Goal: Information Seeking & Learning: Learn about a topic

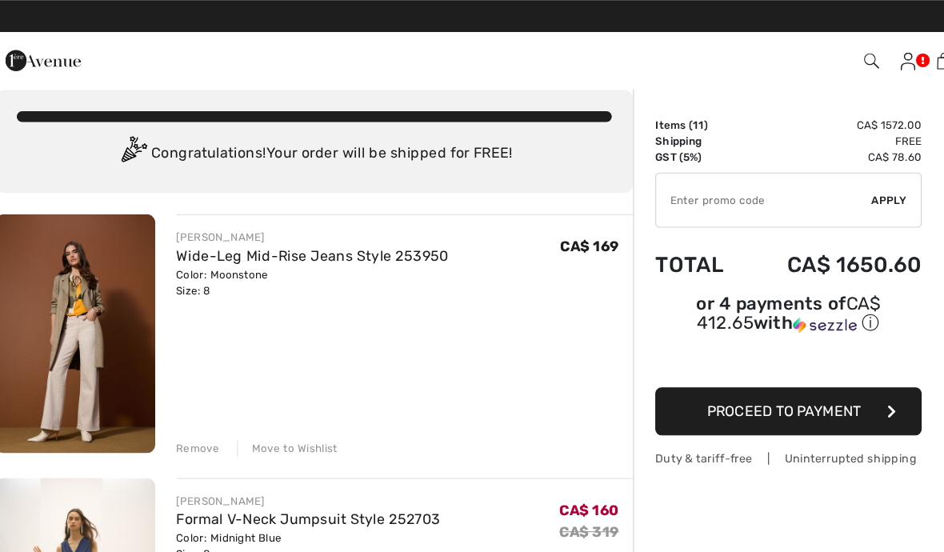
scroll to position [17, 0]
click at [256, 406] on div "Move to Wishlist" at bounding box center [272, 404] width 91 height 14
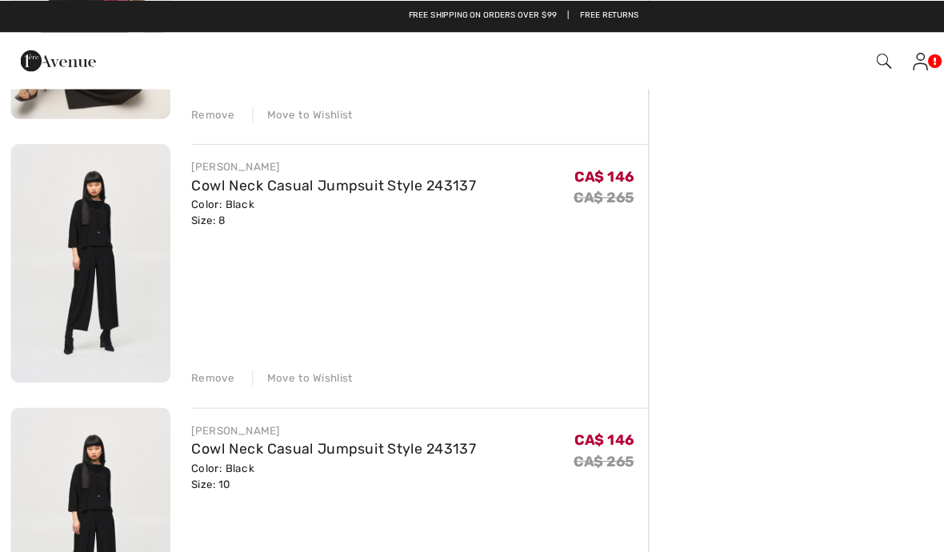
scroll to position [792, 0]
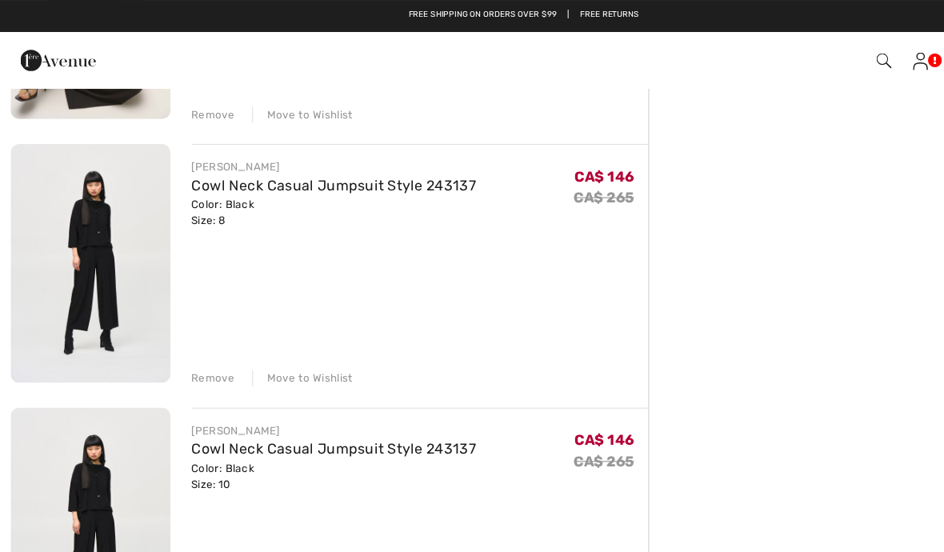
click at [261, 338] on div "Move to Wishlist" at bounding box center [272, 340] width 91 height 14
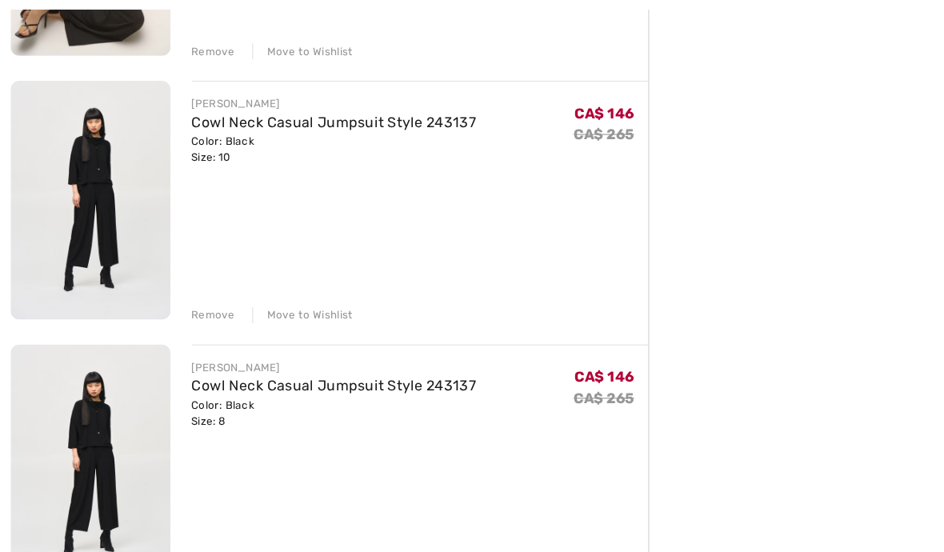
scroll to position [850, 0]
click at [256, 281] on div "Move to Wishlist" at bounding box center [272, 283] width 91 height 14
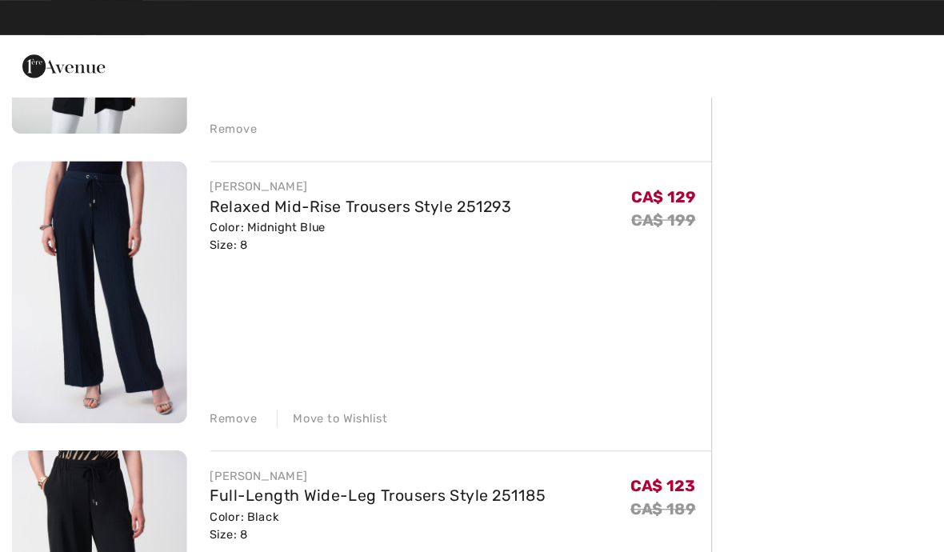
scroll to position [1265, 0]
click at [263, 349] on div "Move to Wishlist" at bounding box center [272, 343] width 91 height 14
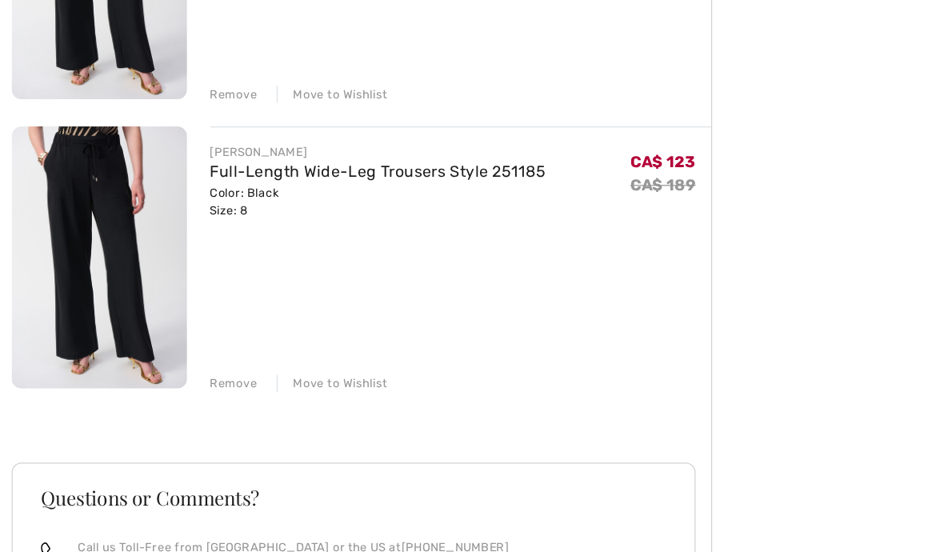
scroll to position [1490, 0]
click at [259, 349] on div "Move to Wishlist" at bounding box center [272, 356] width 91 height 14
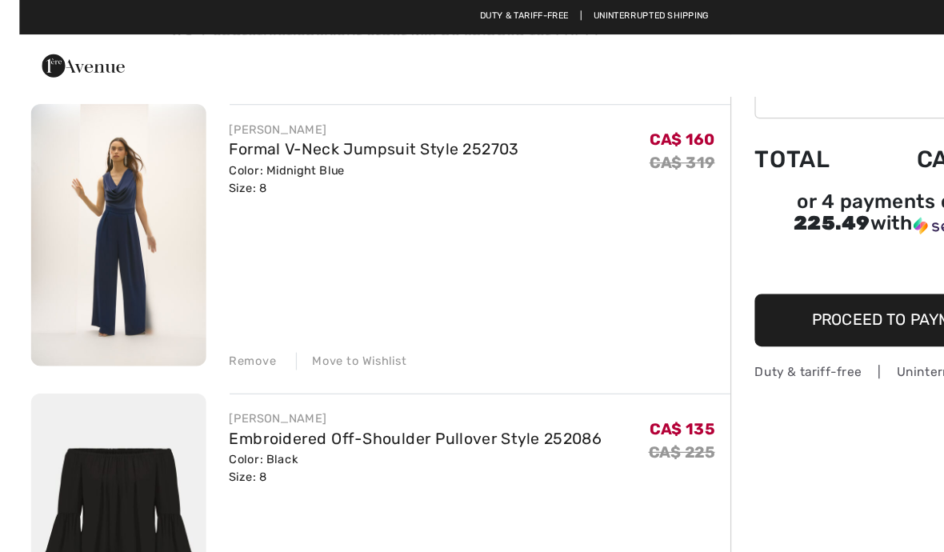
scroll to position [0, 0]
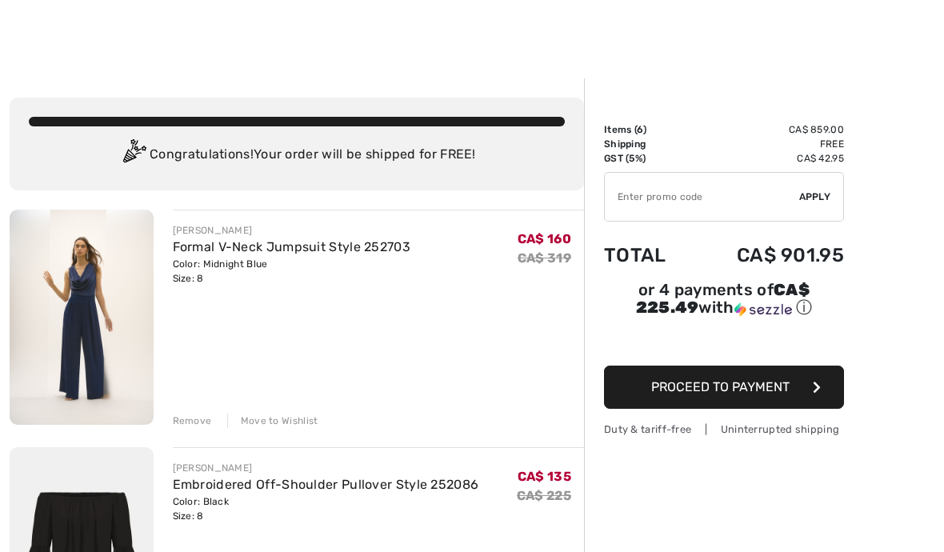
click at [613, 197] on input "TEXT" at bounding box center [701, 197] width 194 height 48
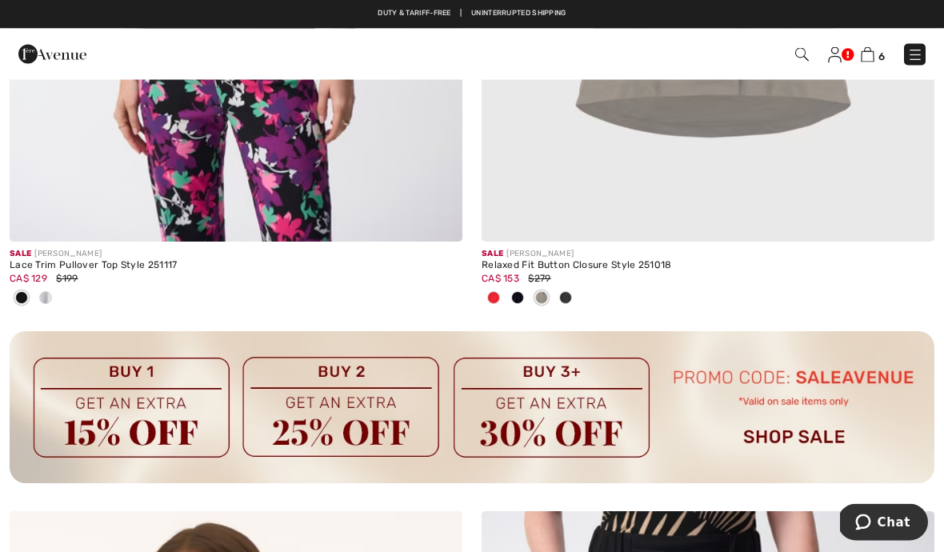
scroll to position [4578, 0]
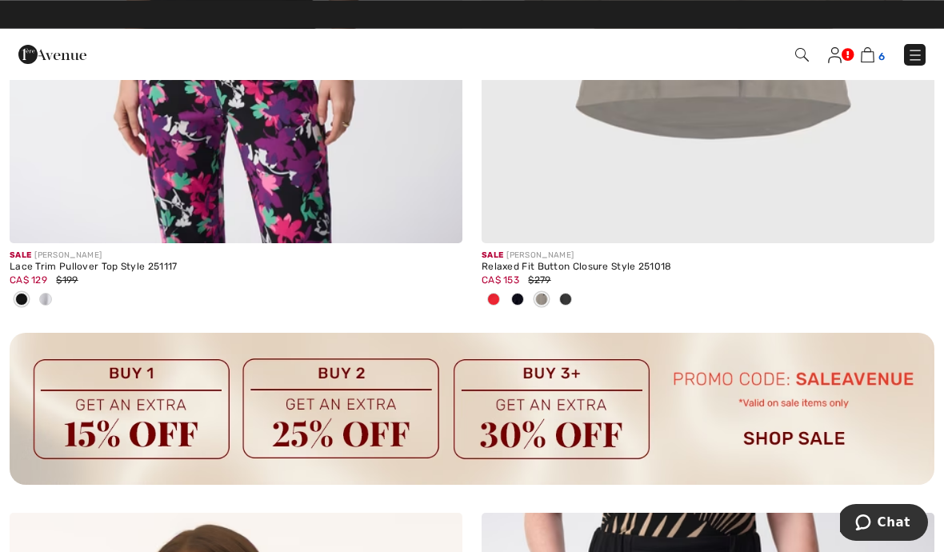
click at [866, 62] on img at bounding box center [867, 54] width 14 height 15
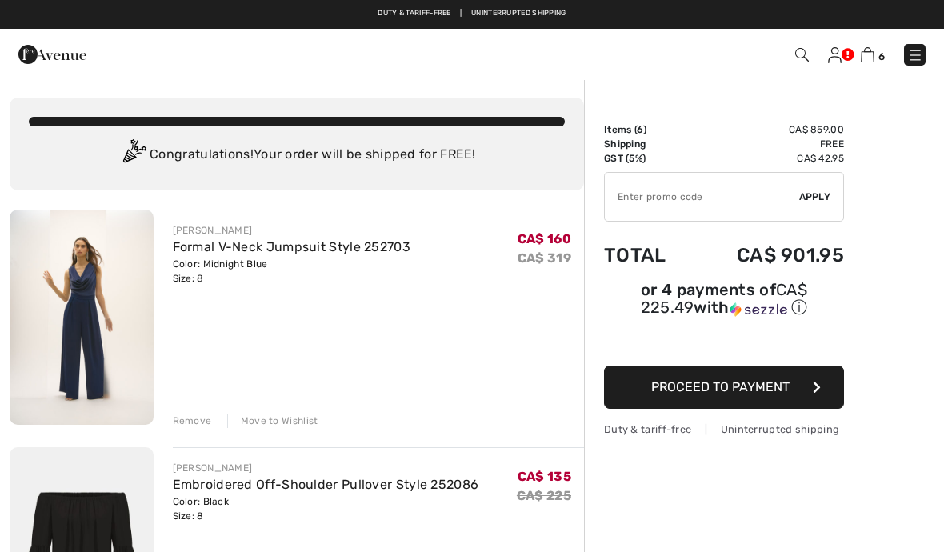
click at [611, 193] on input "TEXT" at bounding box center [701, 197] width 194 height 48
type input "SALEAVENUE"
click at [813, 209] on div "✔ Apply Remove" at bounding box center [724, 197] width 240 height 50
click at [796, 193] on input "TEXT" at bounding box center [701, 197] width 194 height 48
click at [708, 193] on input "TEXT" at bounding box center [701, 197] width 194 height 48
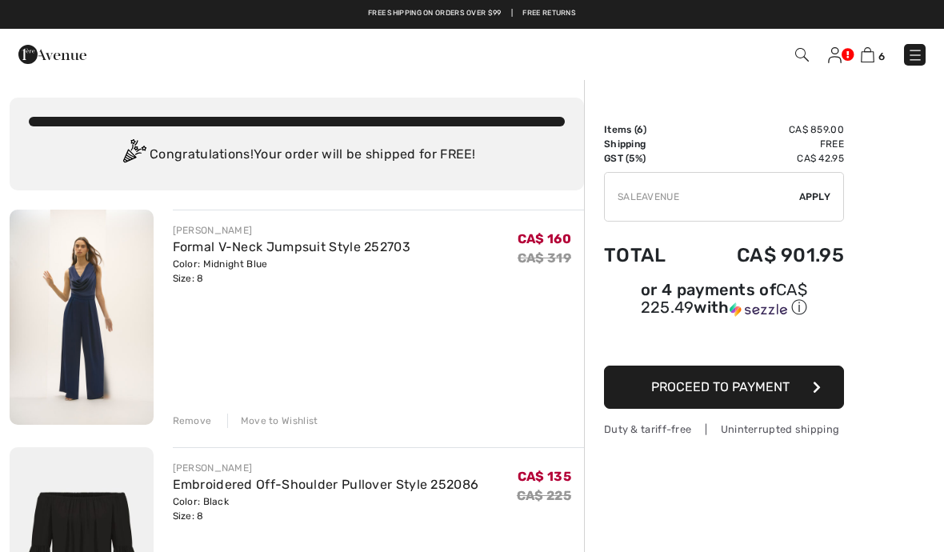
click at [391, 320] on div "JOSEPH RIBKOFF Formal V-Neck Jumpsuit Style 252703 Color: Midnight Blue Size: 8…" at bounding box center [379, 318] width 412 height 218
click at [808, 196] on span "Apply" at bounding box center [815, 197] width 32 height 14
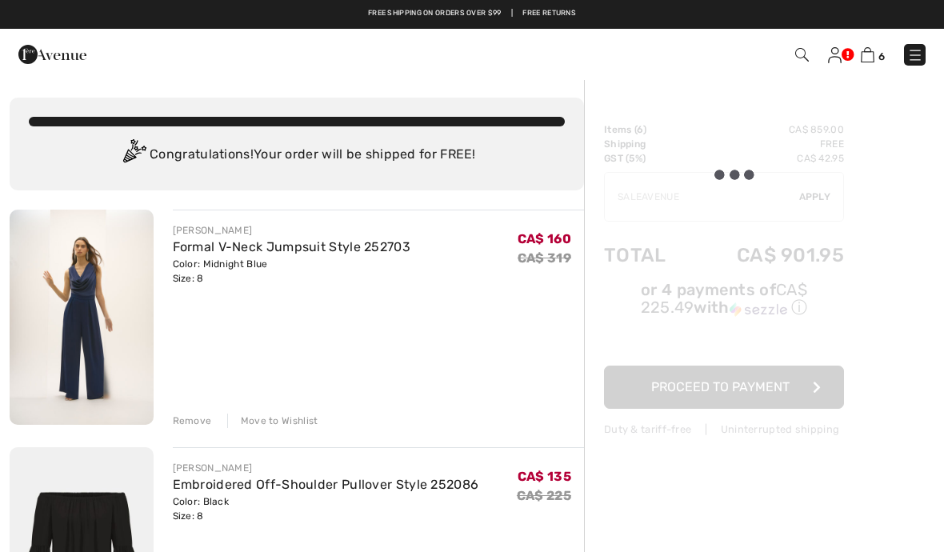
click at [813, 215] on div at bounding box center [724, 279] width 240 height 314
click at [796, 194] on div at bounding box center [724, 279] width 240 height 314
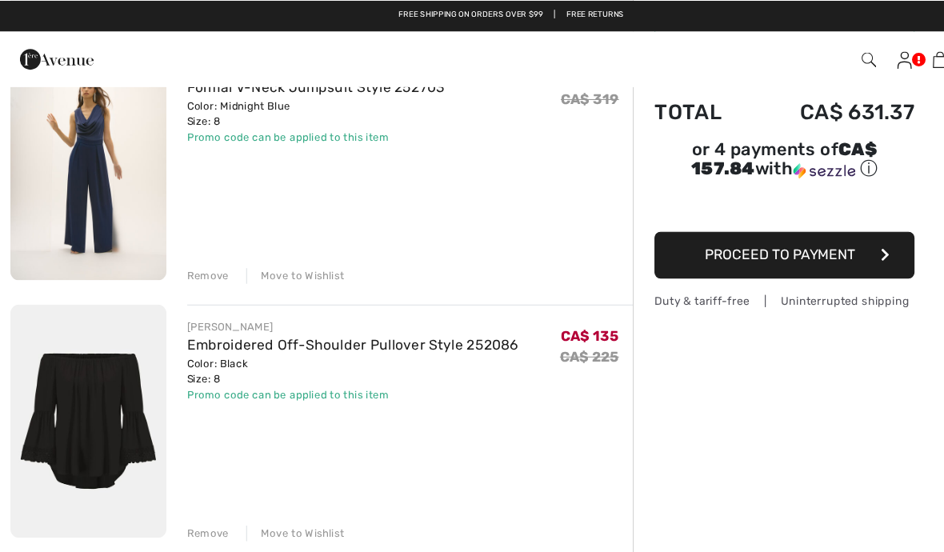
scroll to position [166, 0]
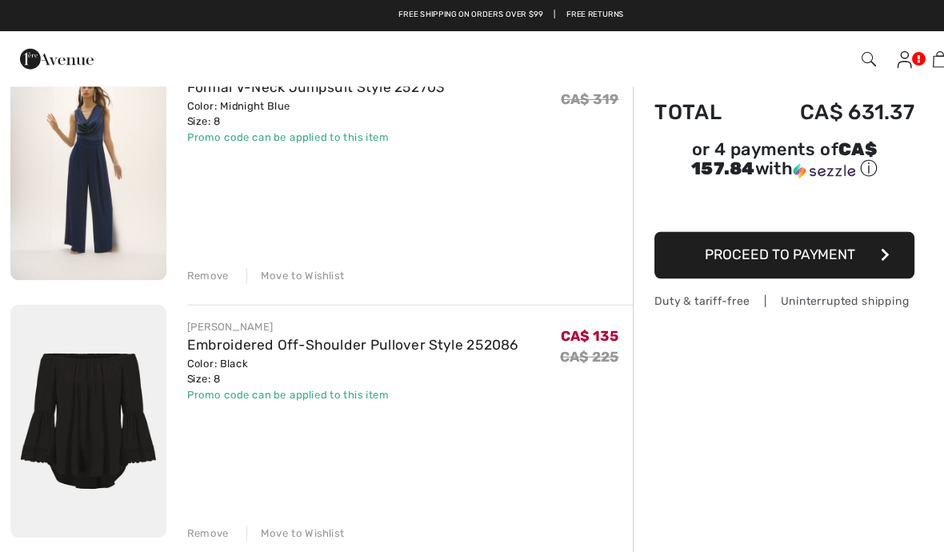
click at [265, 257] on div "Move to Wishlist" at bounding box center [272, 254] width 91 height 14
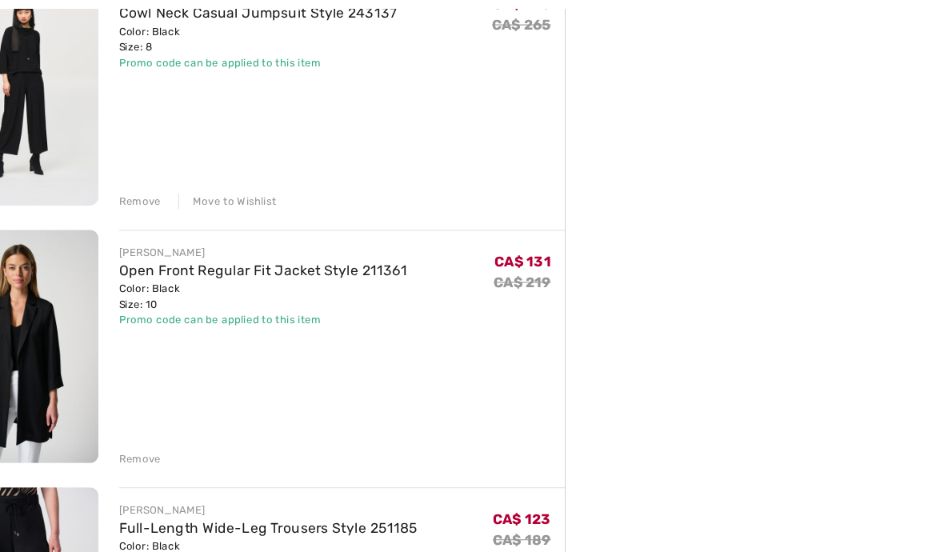
scroll to position [711, 0]
click at [173, 426] on div "Remove" at bounding box center [192, 422] width 39 height 14
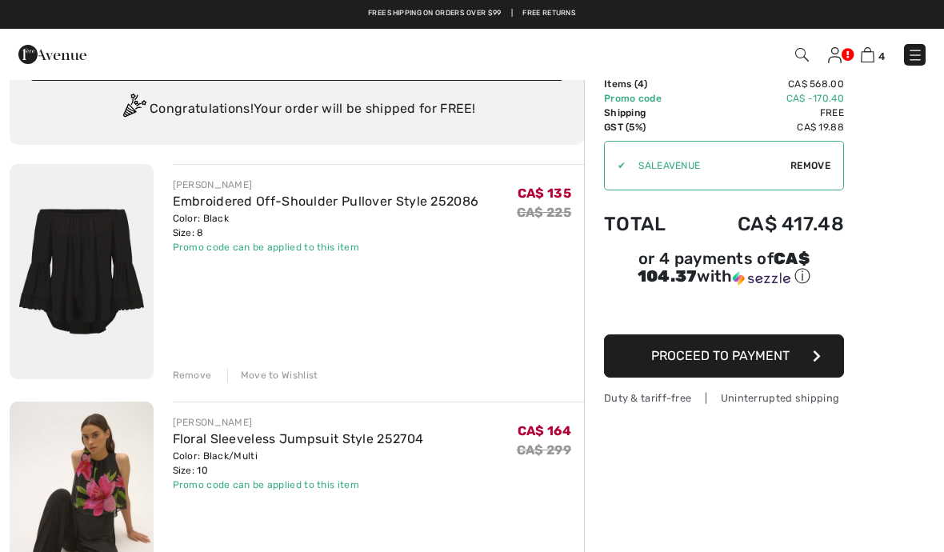
scroll to position [0, 0]
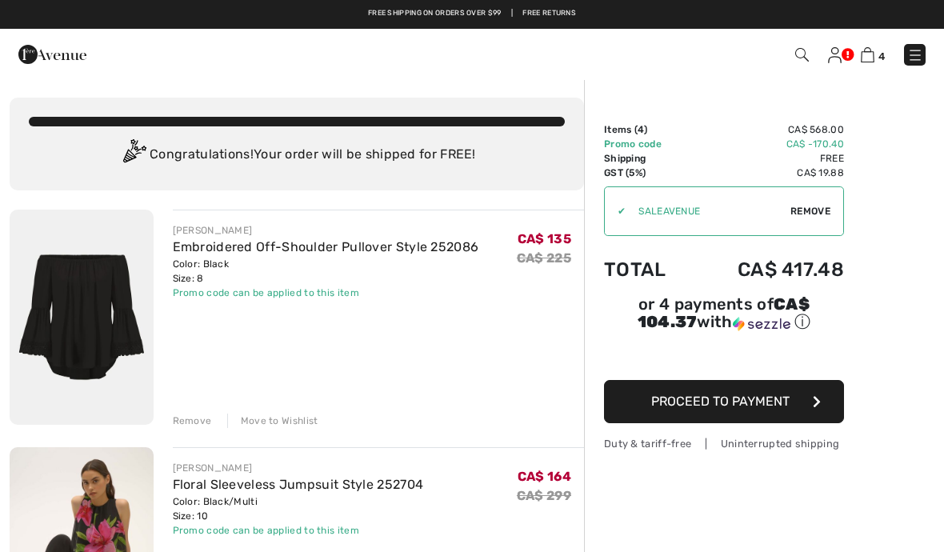
click at [41, 68] on img at bounding box center [52, 54] width 68 height 32
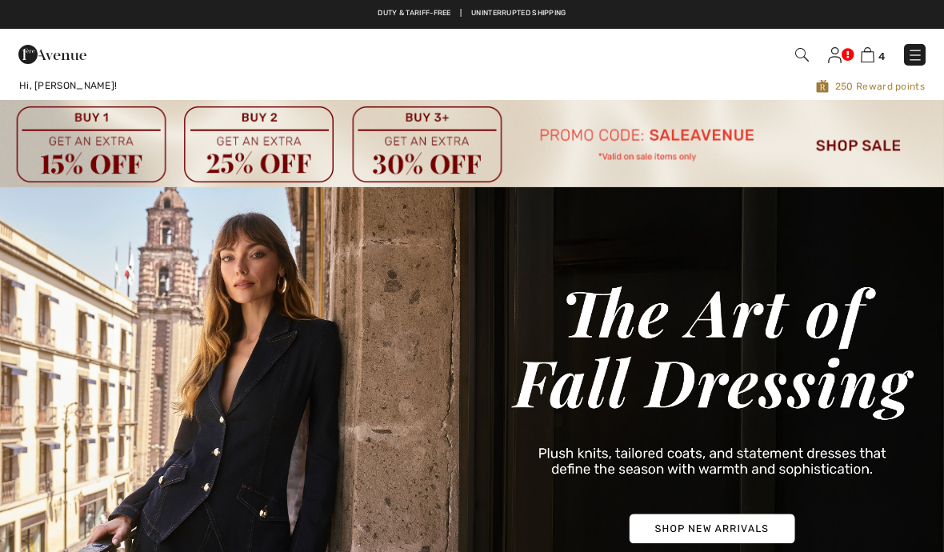
checkbox input "true"
click at [34, 88] on span "Hi, [PERSON_NAME]!" at bounding box center [68, 85] width 98 height 11
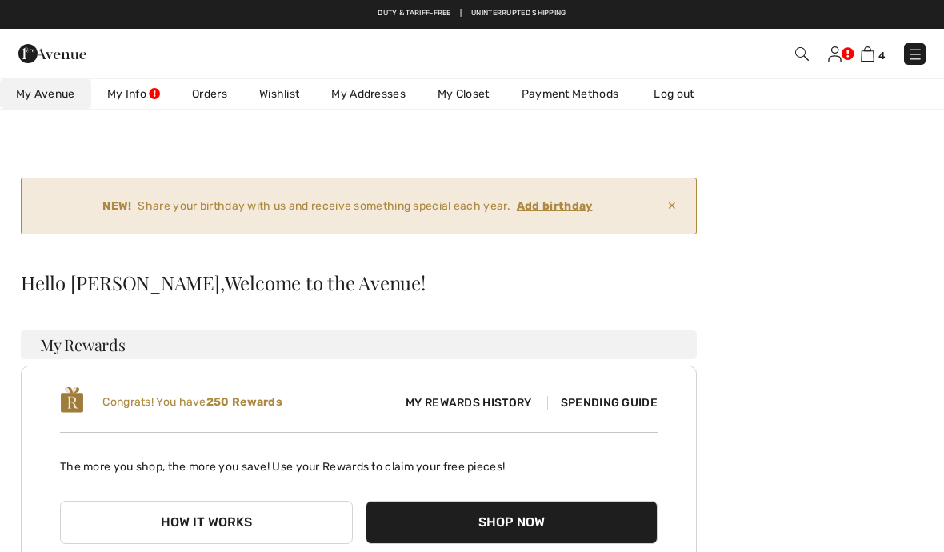
click at [212, 98] on link "Orders" at bounding box center [209, 94] width 67 height 30
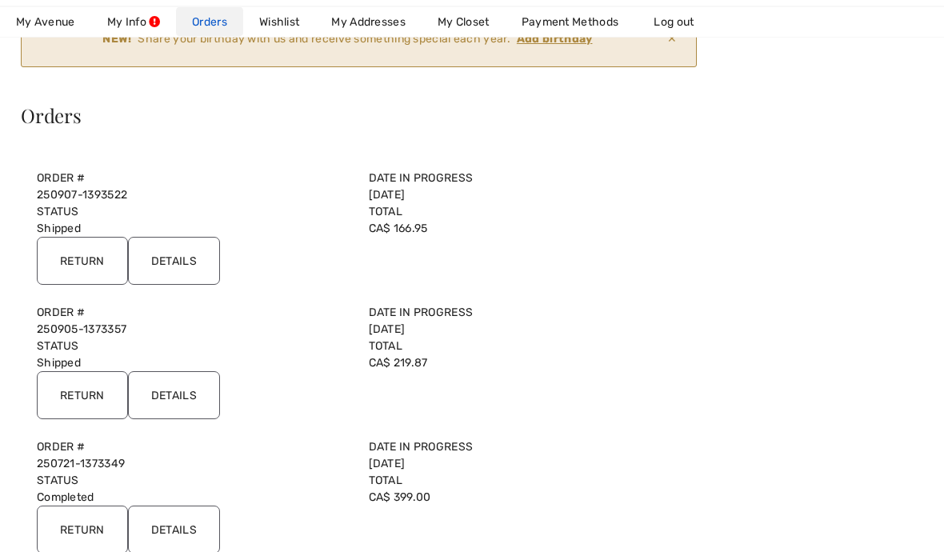
scroll to position [166, 0]
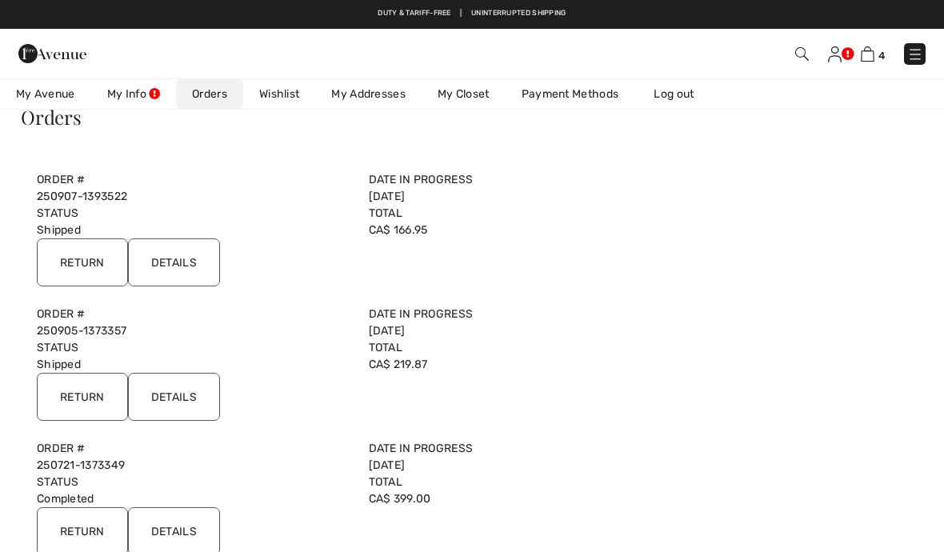
click at [181, 273] on input "Details" at bounding box center [174, 262] width 92 height 48
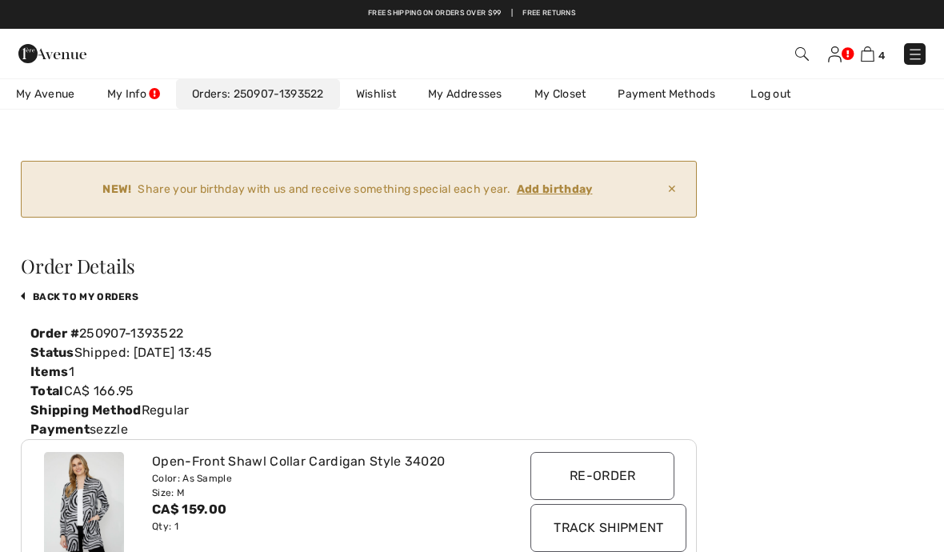
scroll to position [0, 0]
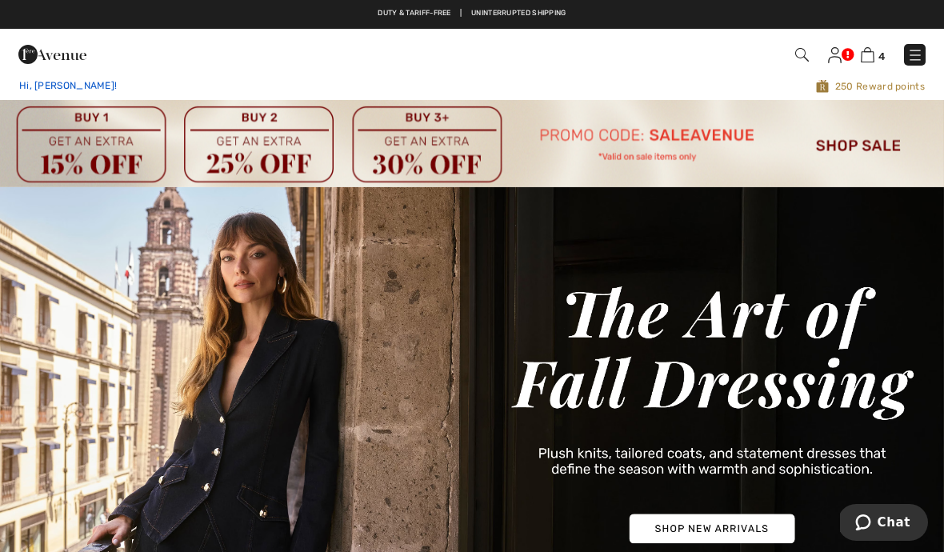
click at [37, 92] on div "Hi, [PERSON_NAME]!" at bounding box center [200, 85] width 388 height 15
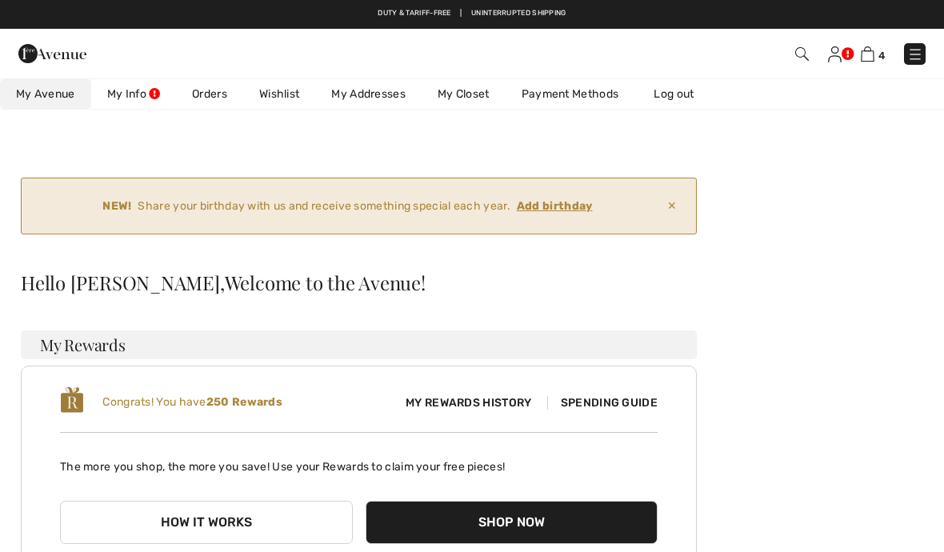
click at [214, 108] on link "Orders" at bounding box center [209, 94] width 67 height 30
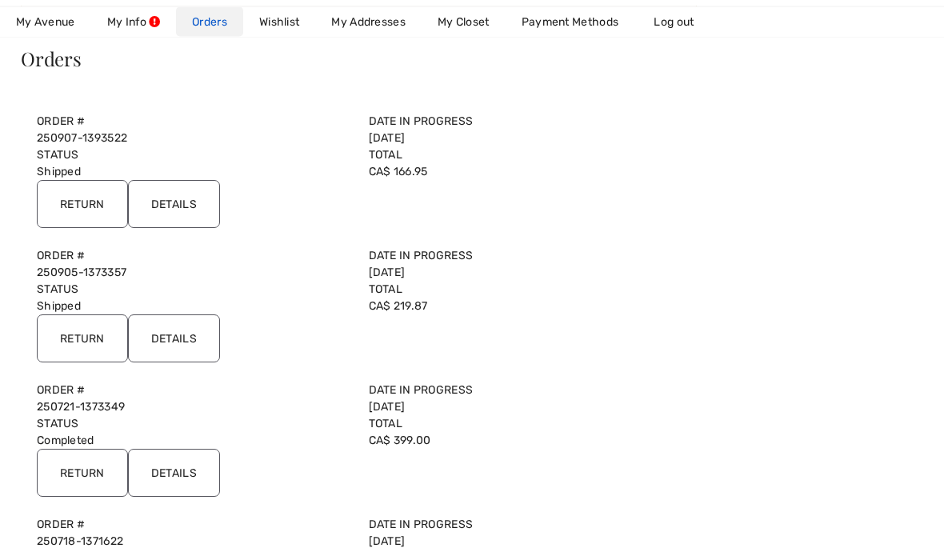
scroll to position [225, 0]
click at [173, 341] on input "Details" at bounding box center [174, 337] width 92 height 48
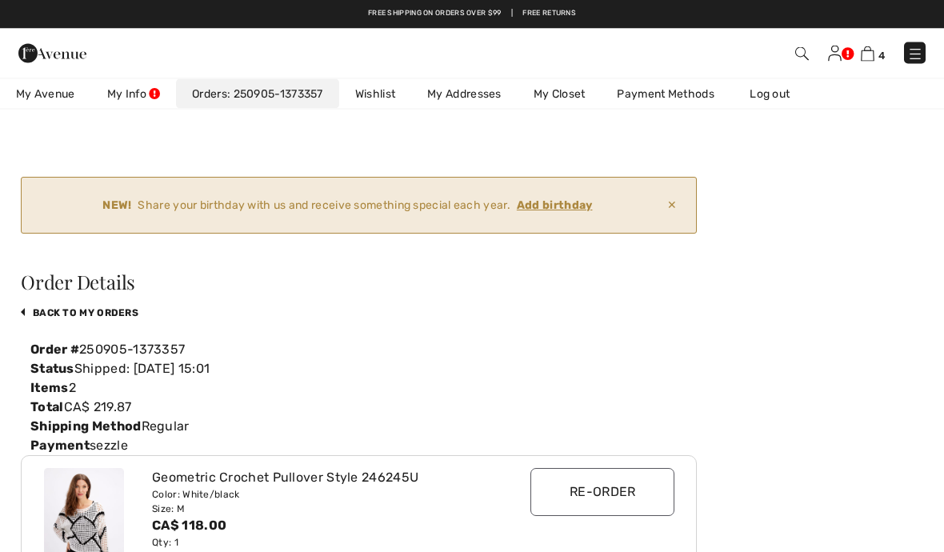
scroll to position [0, 0]
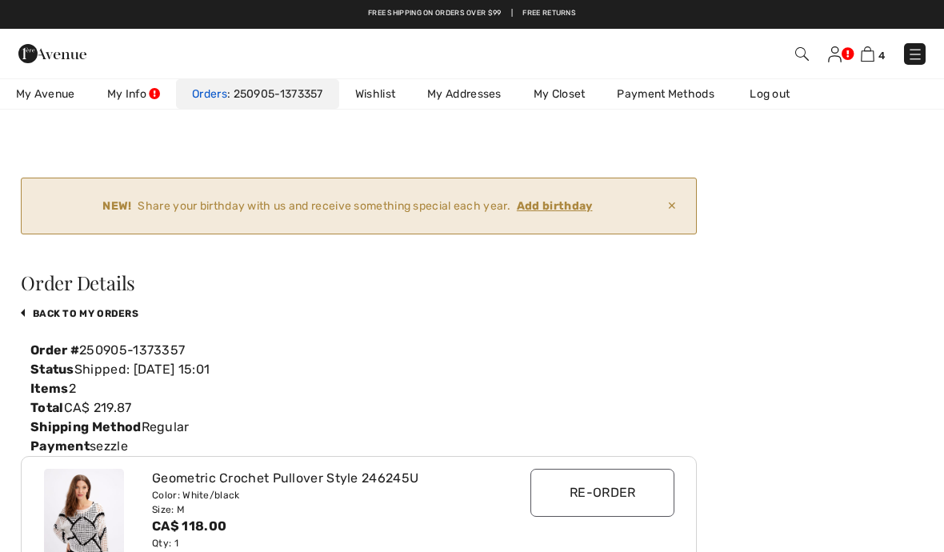
click at [223, 90] on link "Orders 250905-1373357" at bounding box center [257, 94] width 163 height 30
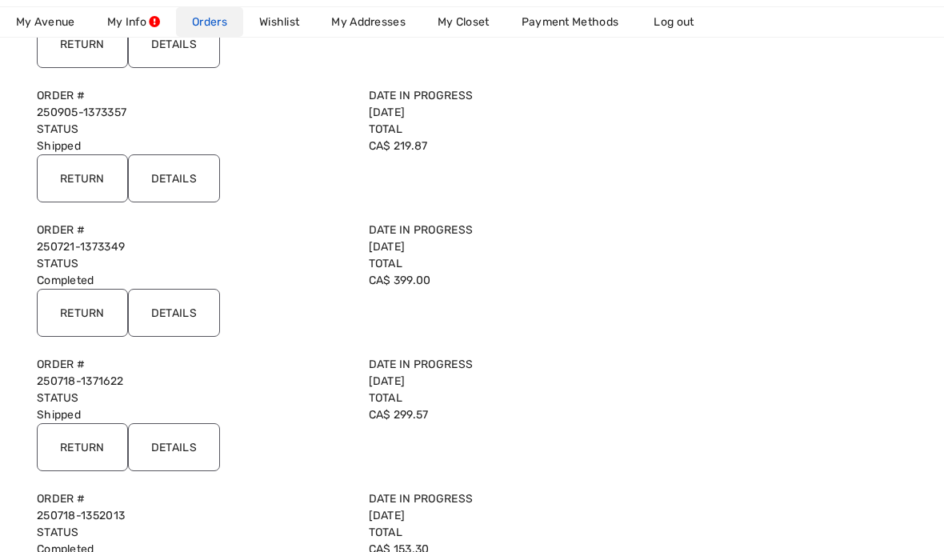
scroll to position [383, 0]
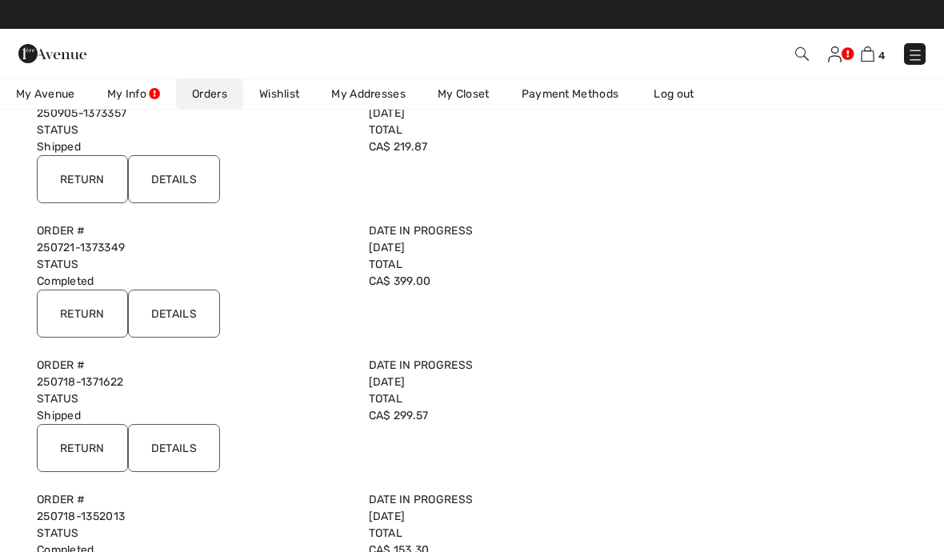
click at [183, 319] on input "Details" at bounding box center [174, 313] width 92 height 48
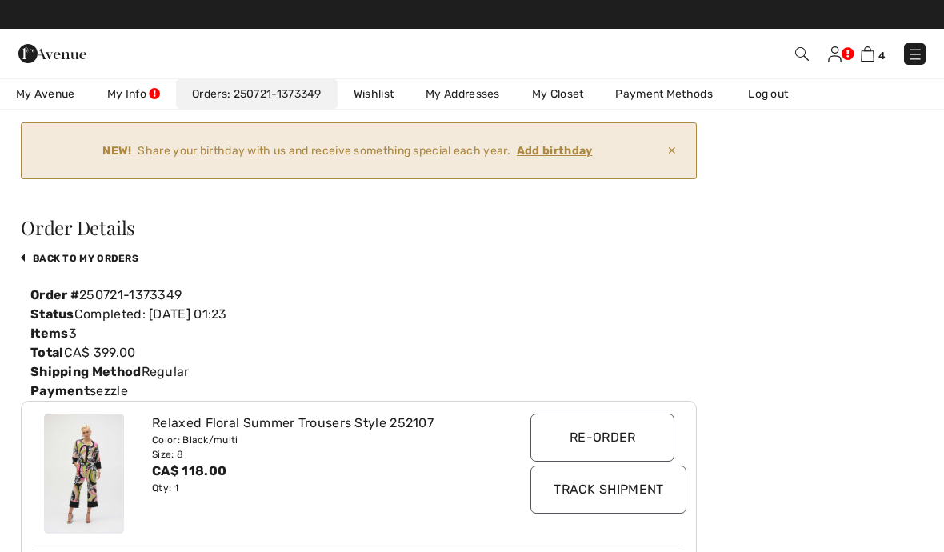
scroll to position [54, 0]
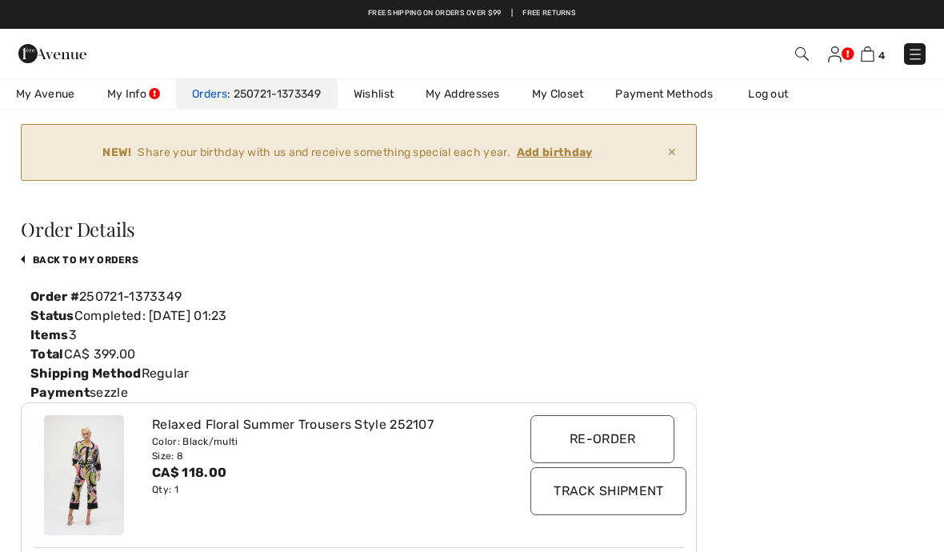
click at [222, 95] on link "Orders 250721-1373349" at bounding box center [257, 94] width 162 height 30
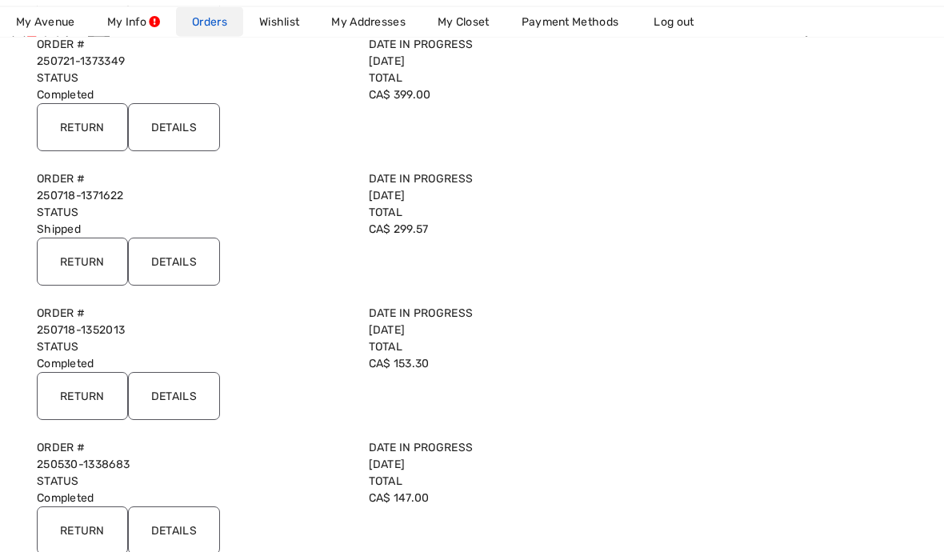
scroll to position [569, 0]
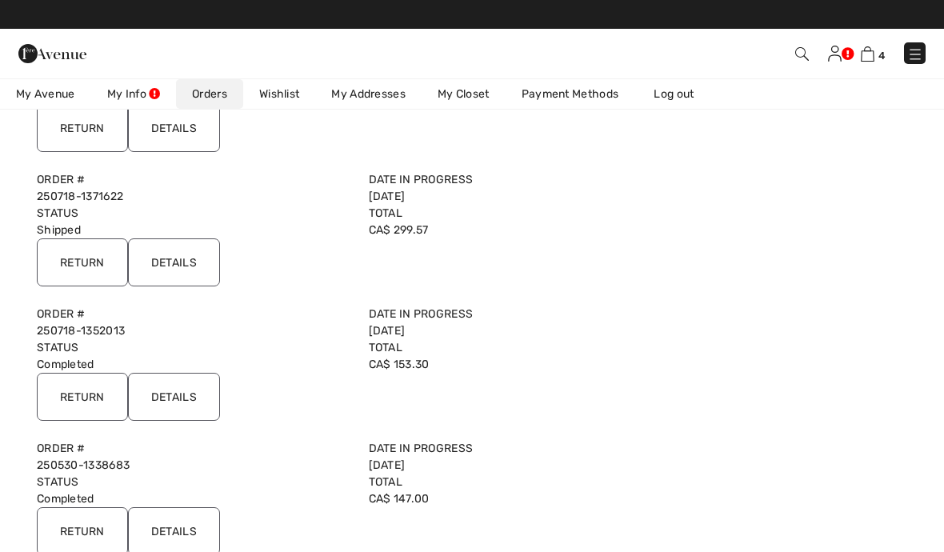
click at [171, 395] on input "Details" at bounding box center [174, 397] width 92 height 48
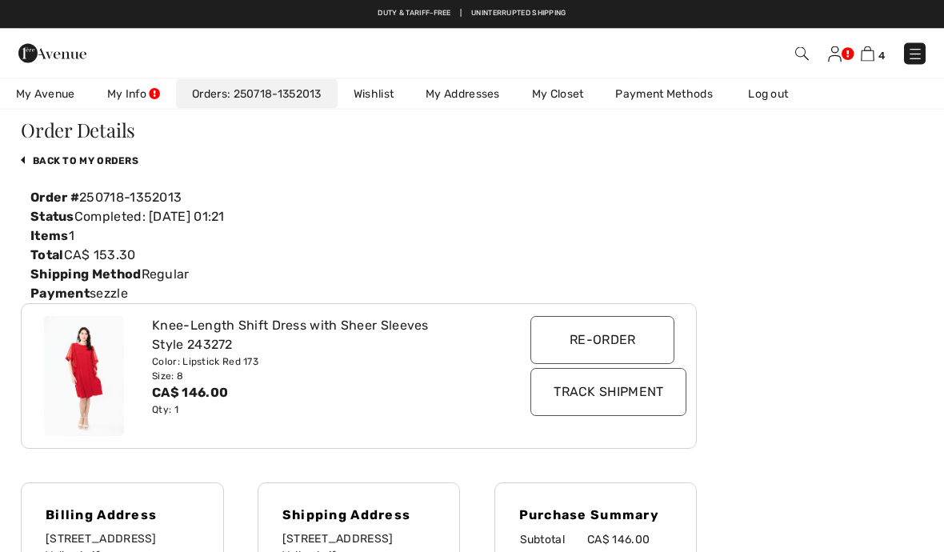
scroll to position [110, 0]
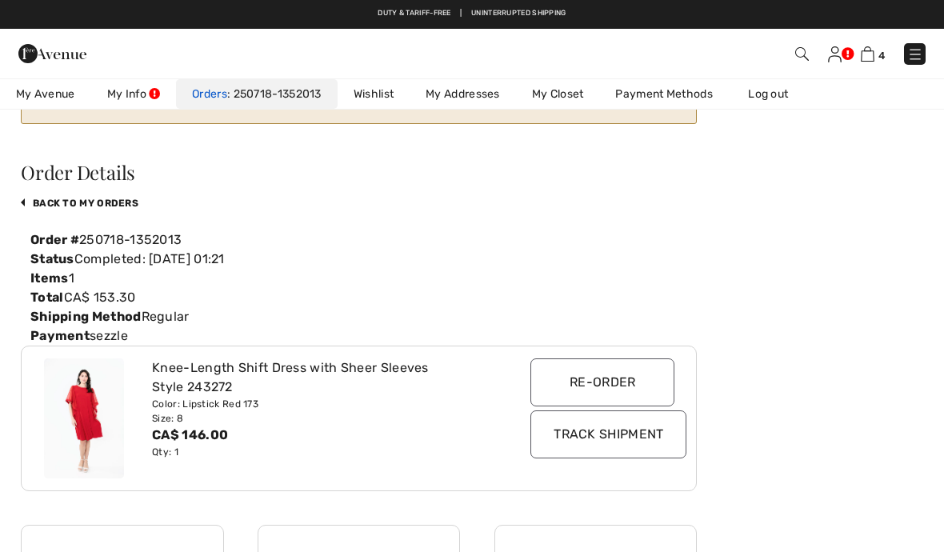
click at [226, 100] on link "Orders 250718-1352013" at bounding box center [257, 94] width 162 height 30
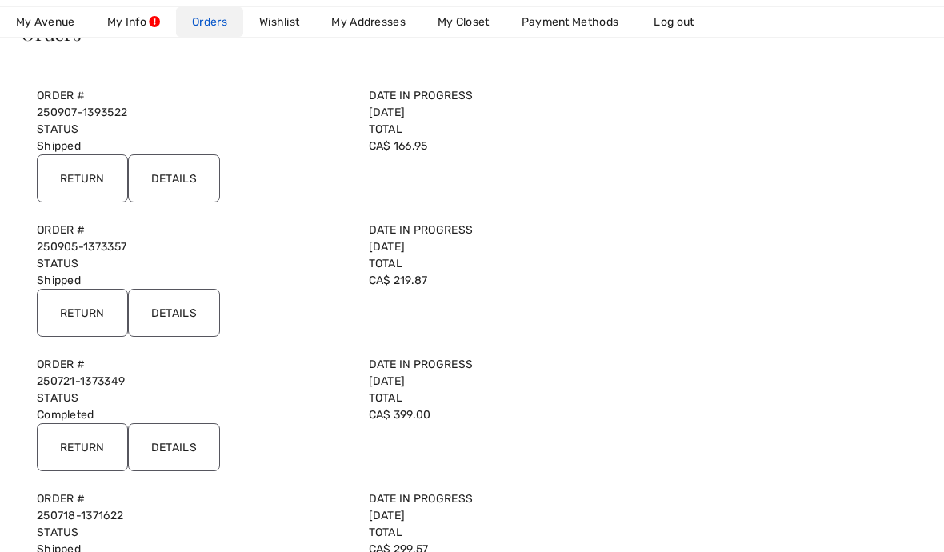
scroll to position [273, 0]
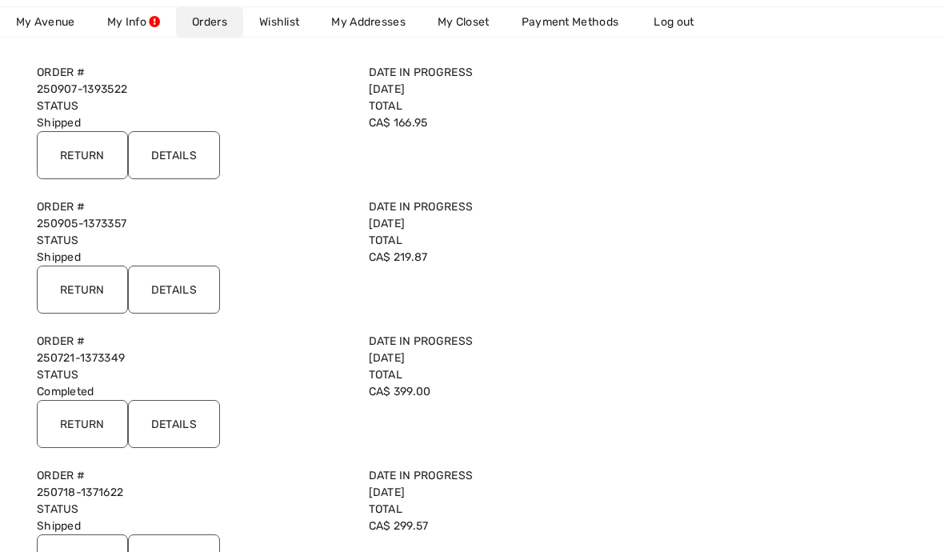
click at [172, 435] on input "Details" at bounding box center [174, 424] width 92 height 48
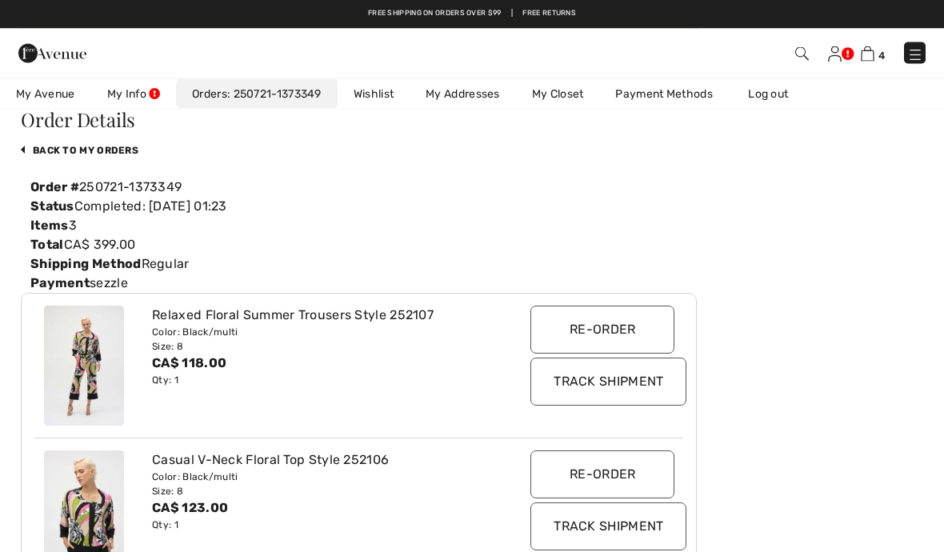
scroll to position [163, 0]
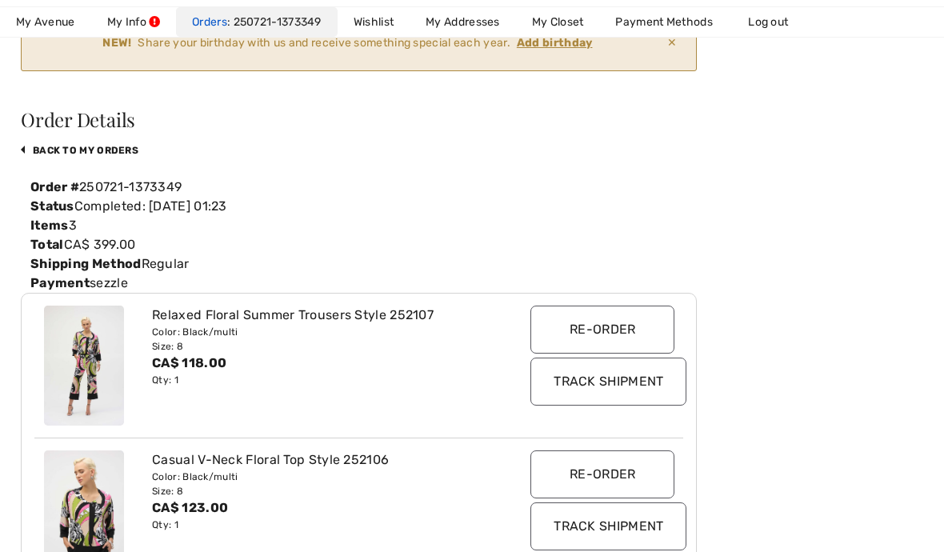
click at [213, 24] on link "Orders 250721-1373349" at bounding box center [257, 22] width 162 height 30
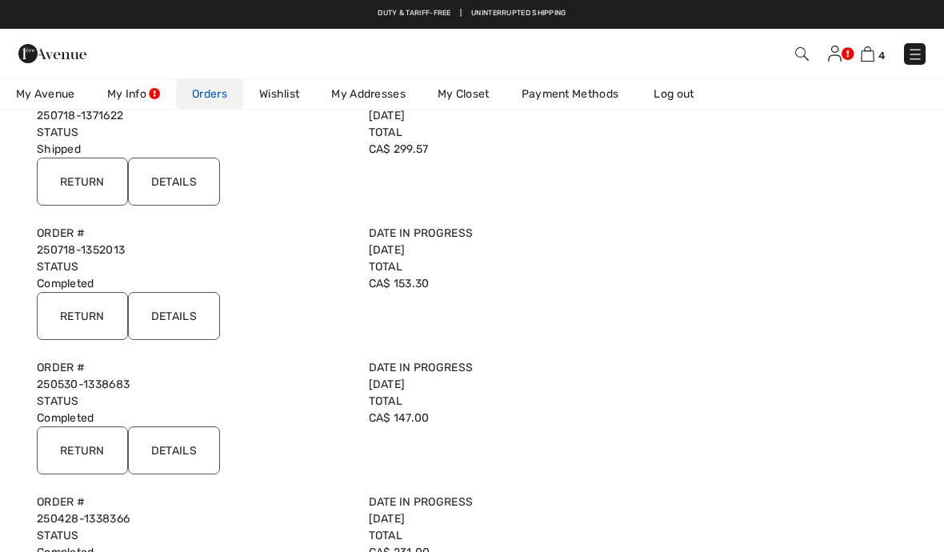
scroll to position [648, 0]
click at [168, 460] on input "Details" at bounding box center [174, 451] width 92 height 48
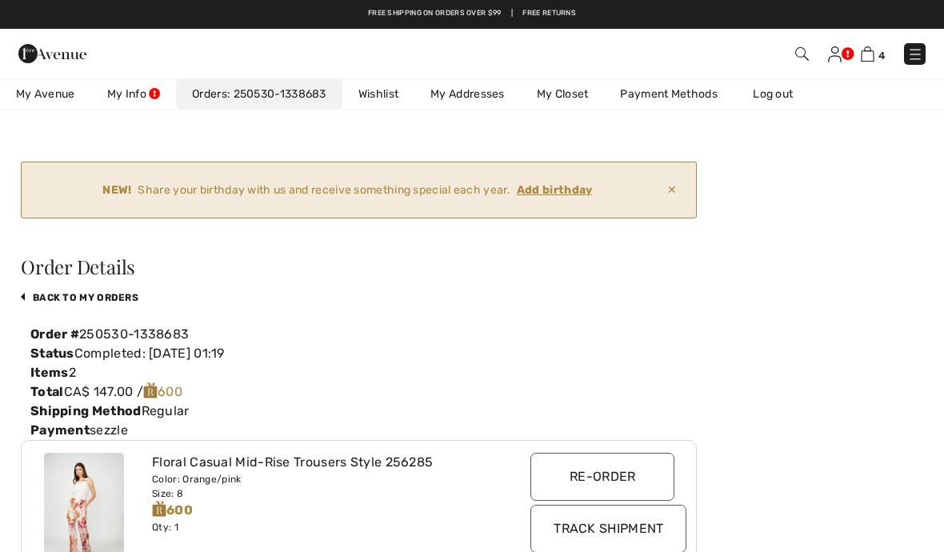
scroll to position [0, 0]
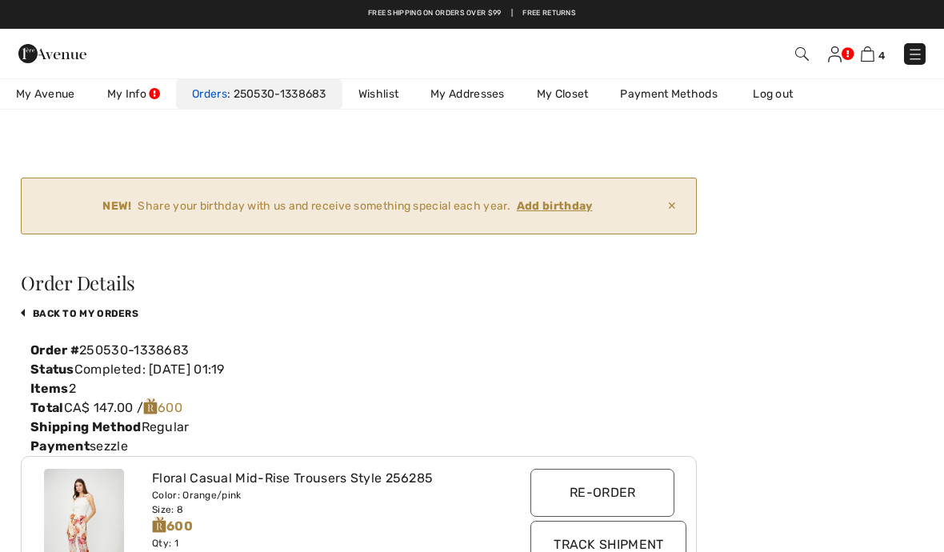
click at [248, 104] on link "Orders 250530-1338683" at bounding box center [259, 94] width 166 height 30
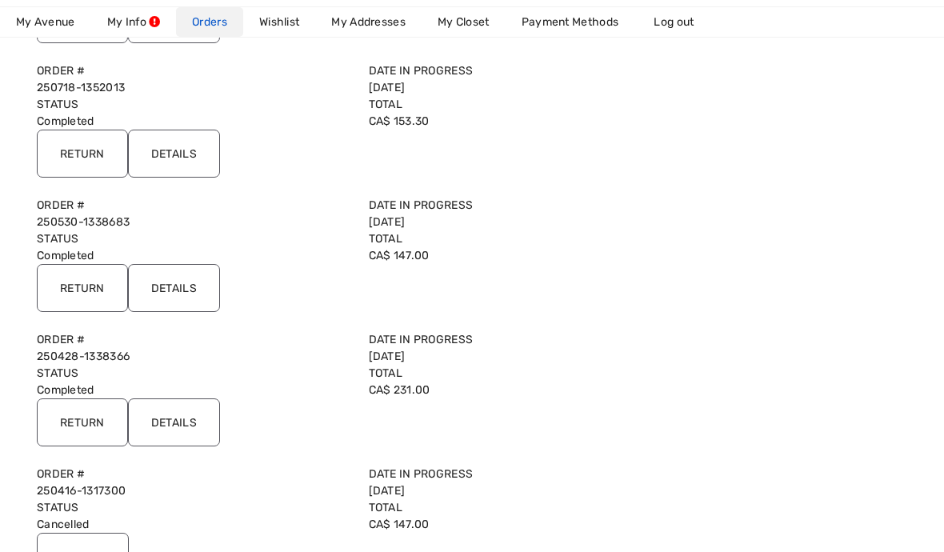
scroll to position [798, 0]
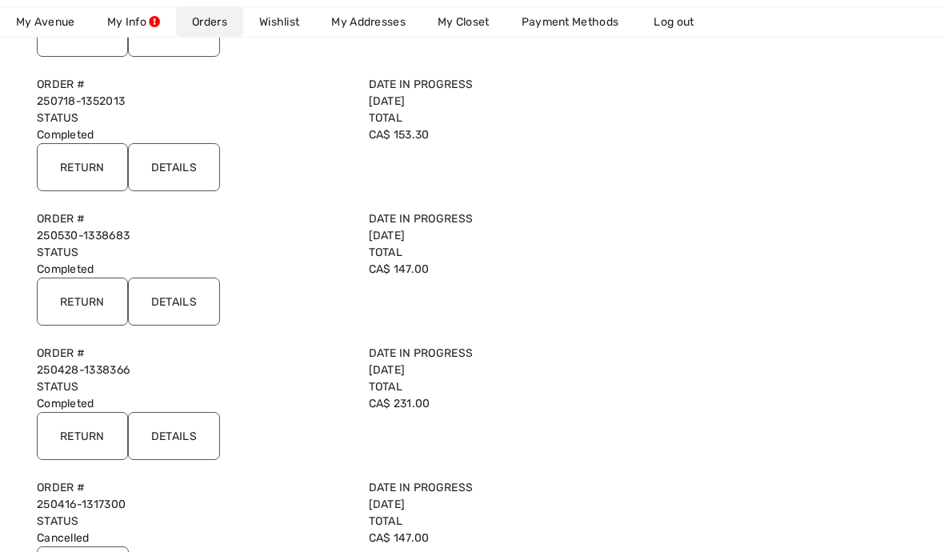
click at [183, 308] on input "Details" at bounding box center [174, 301] width 92 height 48
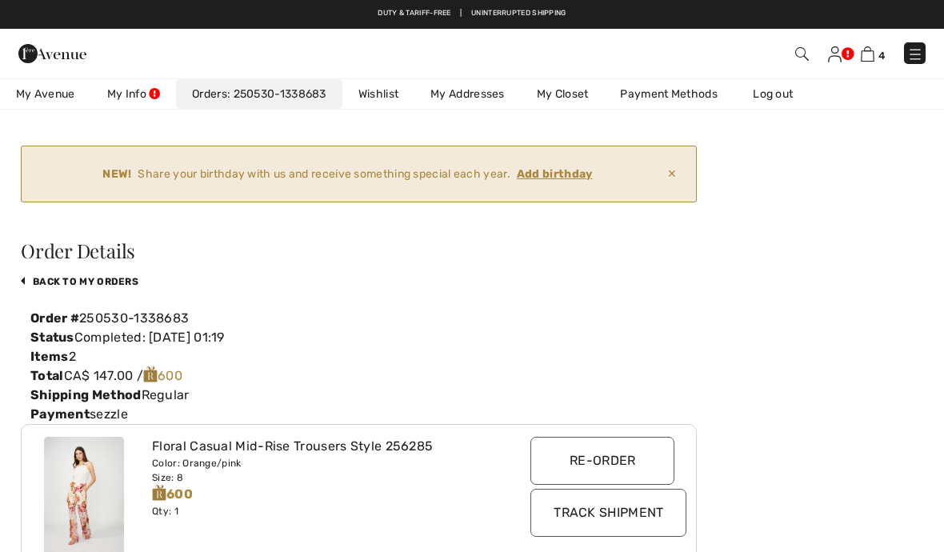
scroll to position [0, 0]
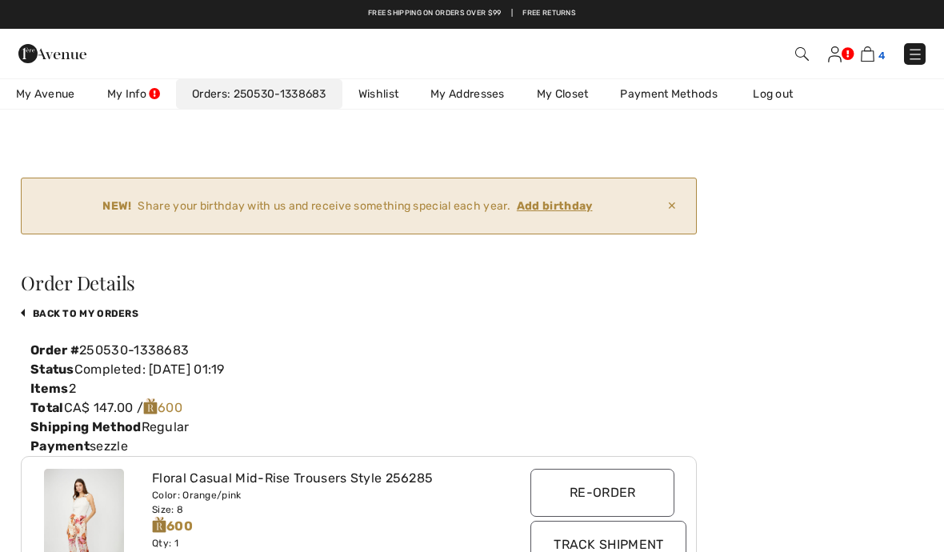
click at [865, 53] on img at bounding box center [867, 53] width 14 height 15
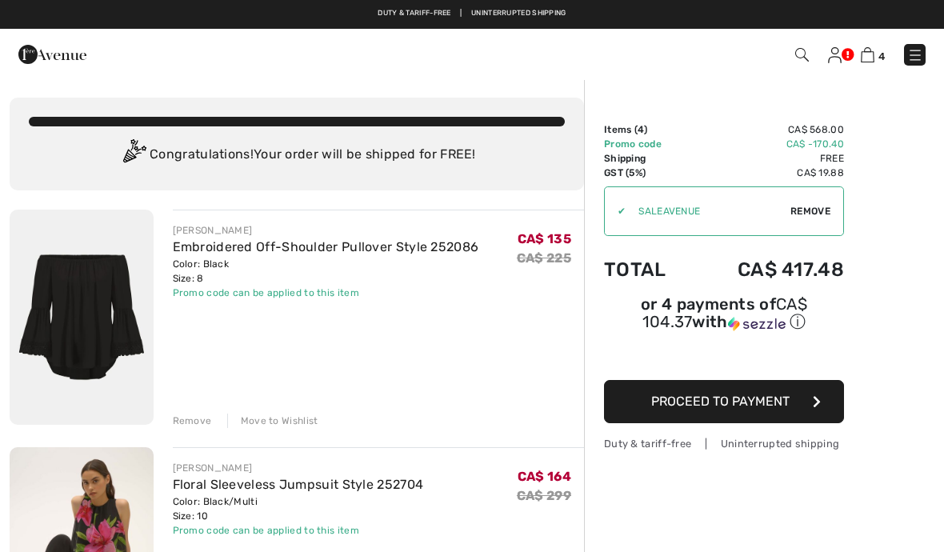
click at [51, 58] on img at bounding box center [52, 54] width 68 height 32
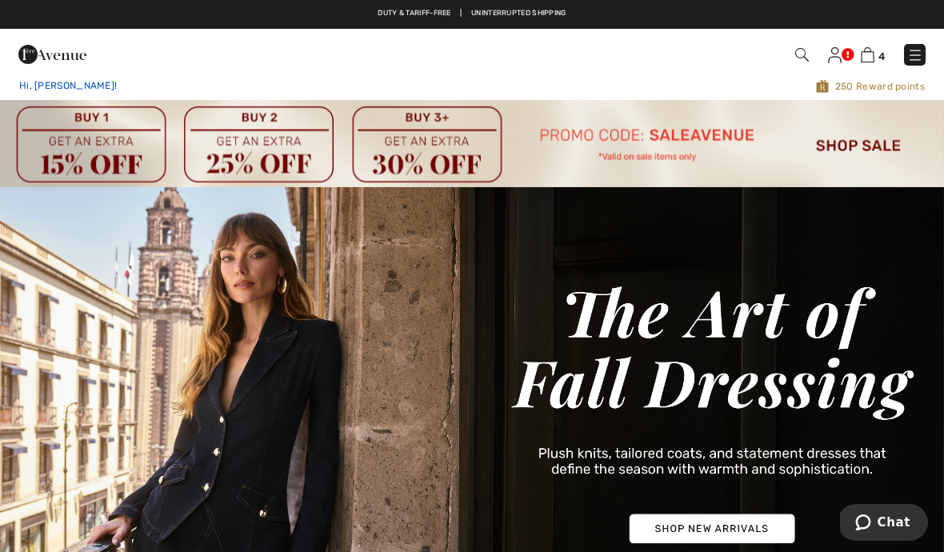
click at [39, 92] on div "Hi, [PERSON_NAME]!" at bounding box center [200, 85] width 388 height 15
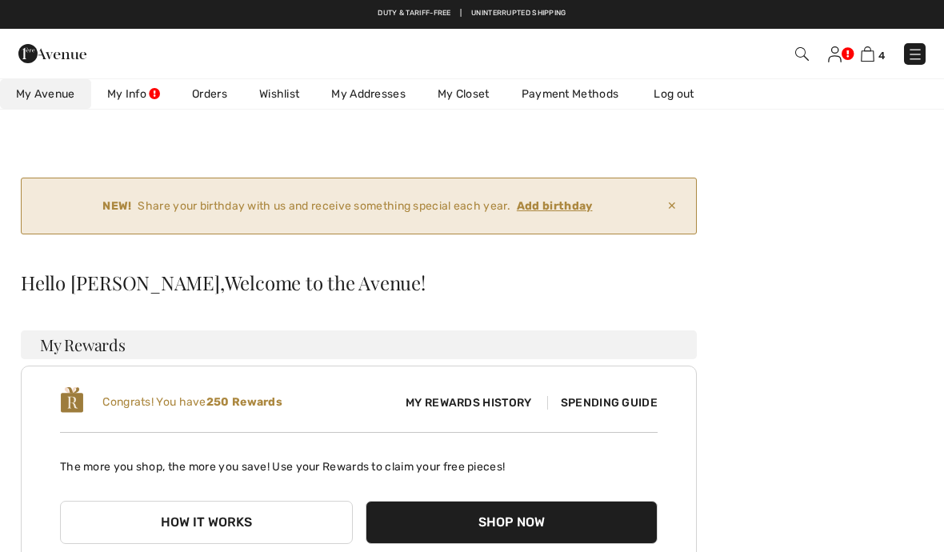
click at [795, 61] on img at bounding box center [802, 54] width 14 height 14
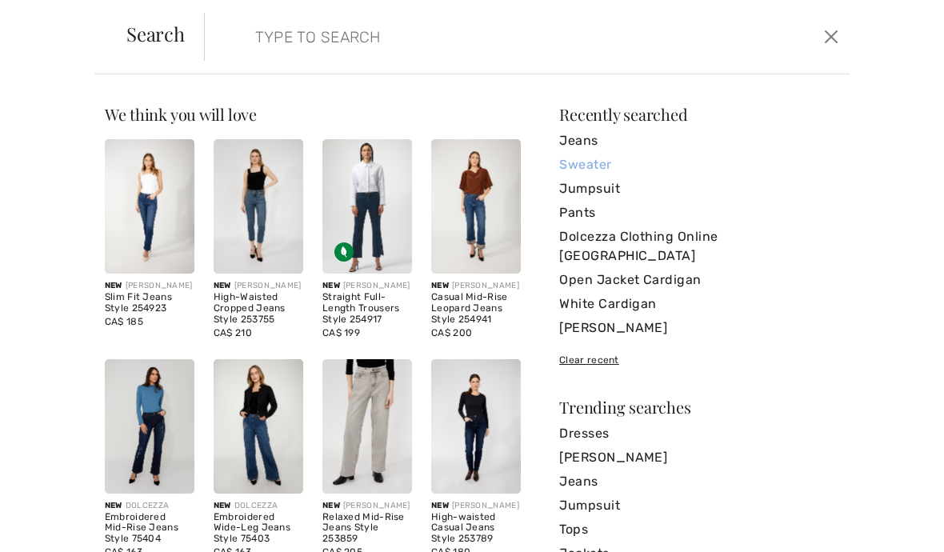
click at [582, 167] on link "Sweater" at bounding box center [699, 165] width 280 height 24
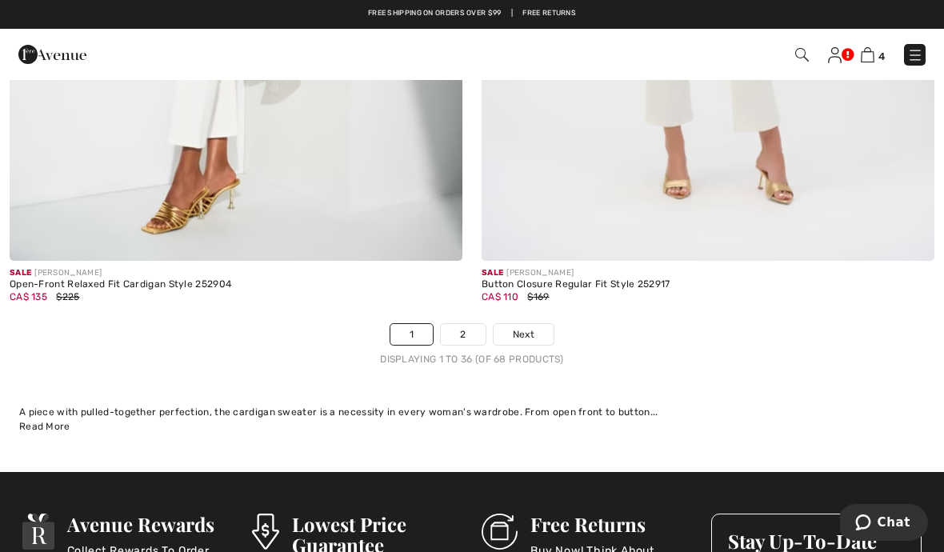
scroll to position [13955, 0]
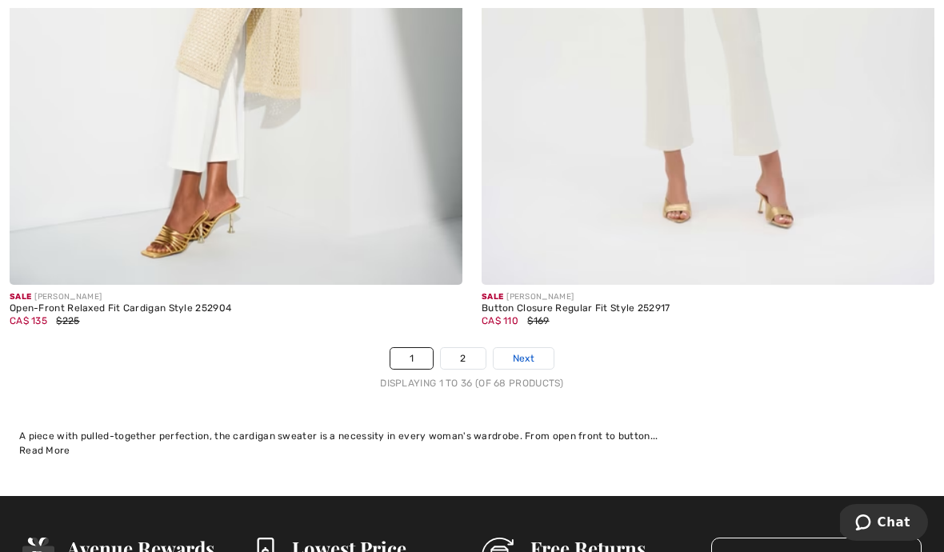
click at [522, 351] on span "Next" at bounding box center [524, 358] width 22 height 14
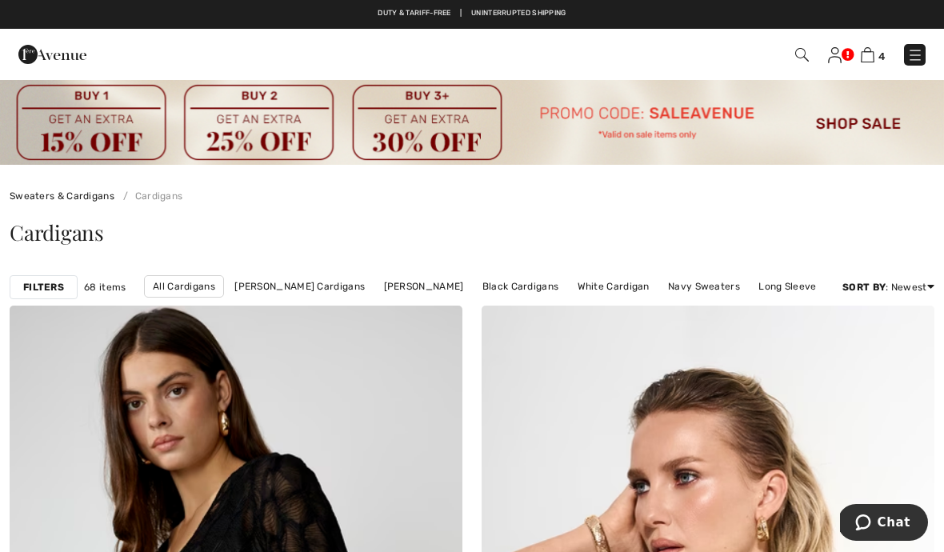
click at [792, 54] on span "4" at bounding box center [665, 55] width 519 height 22
click at [796, 58] on img at bounding box center [802, 55] width 14 height 14
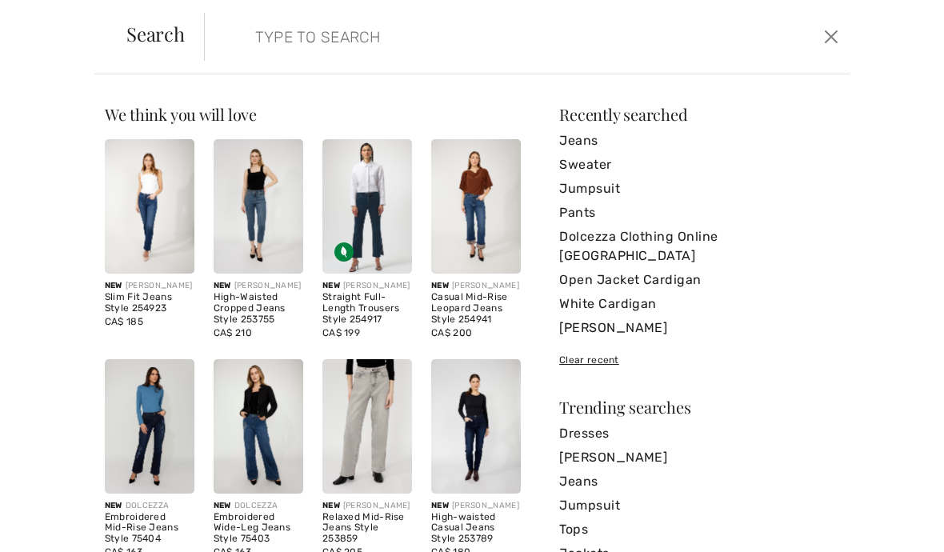
click at [251, 36] on input "search" at bounding box center [459, 37] width 433 height 48
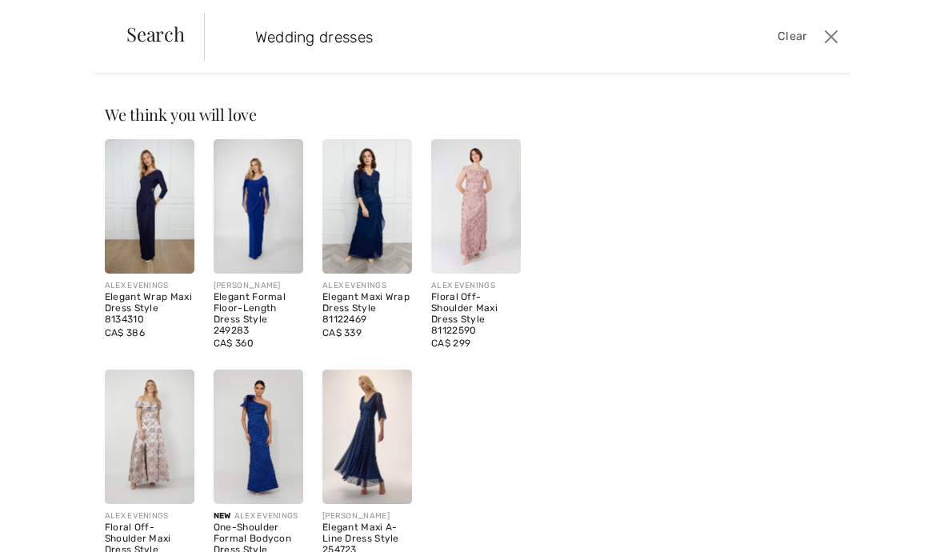
type input "Wedding dresses"
click at [142, 233] on img at bounding box center [150, 206] width 90 height 134
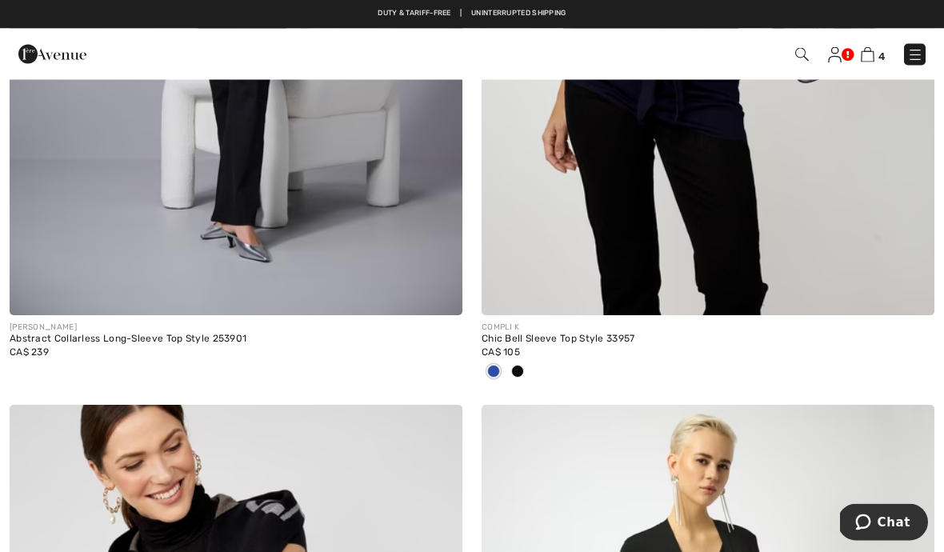
scroll to position [8407, 0]
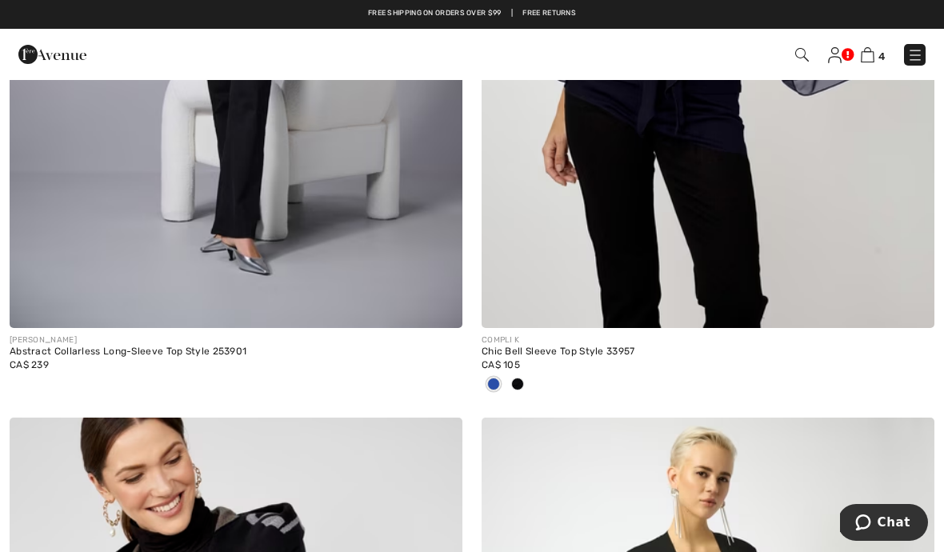
click at [795, 54] on img at bounding box center [802, 55] width 14 height 14
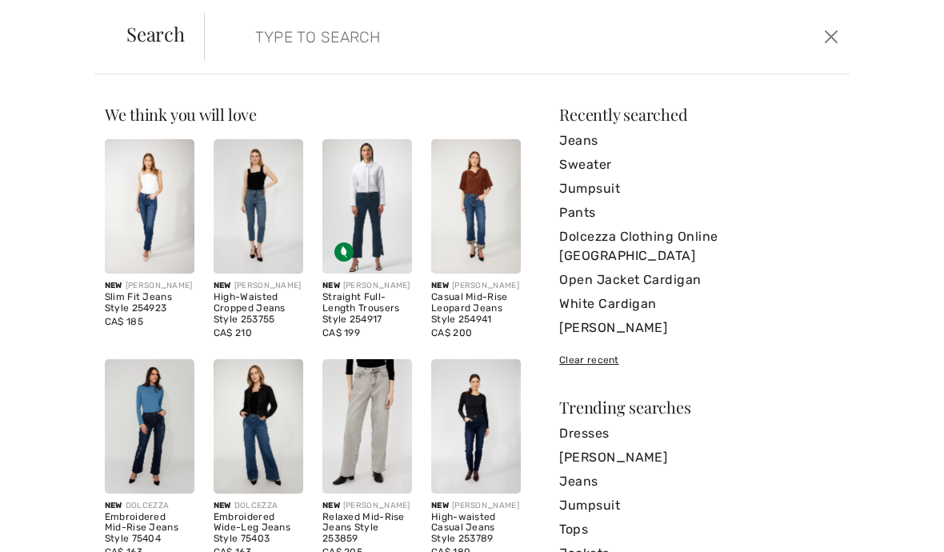
click at [245, 46] on input "search" at bounding box center [459, 37] width 433 height 48
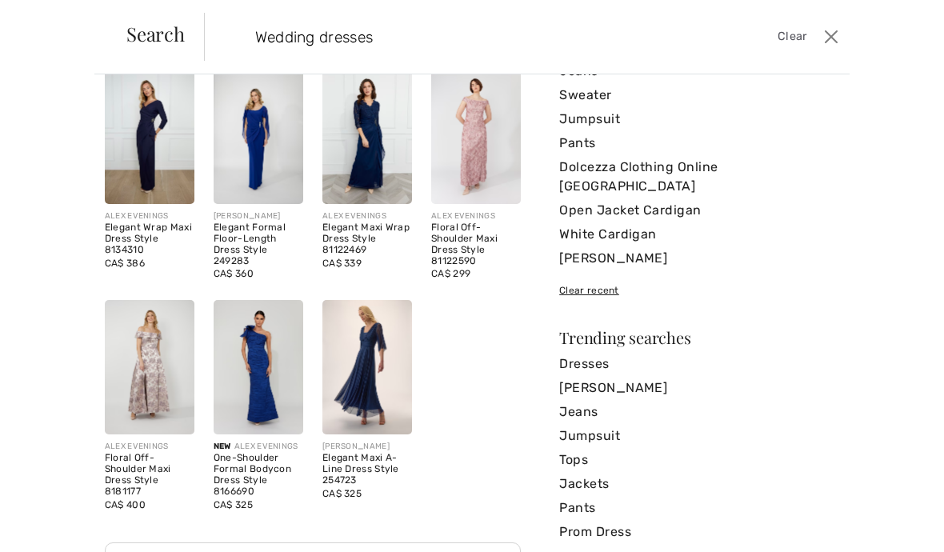
scroll to position [8385, 0]
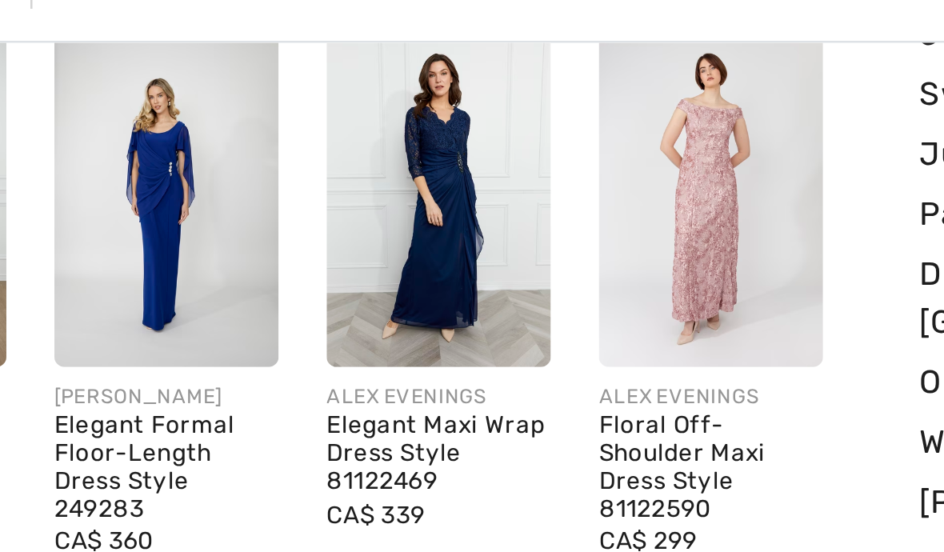
type input "Wedding dresses"
click at [322, 135] on img at bounding box center [367, 137] width 90 height 134
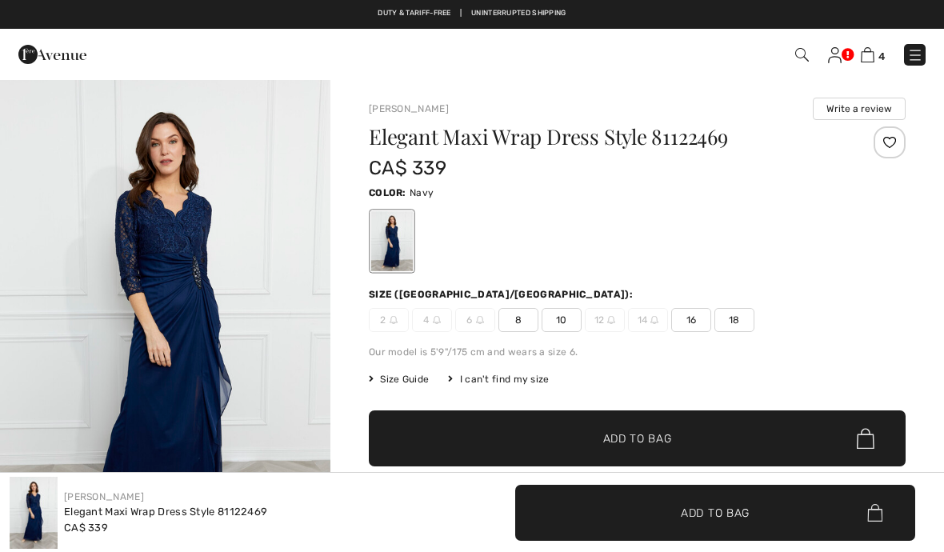
checkbox input "true"
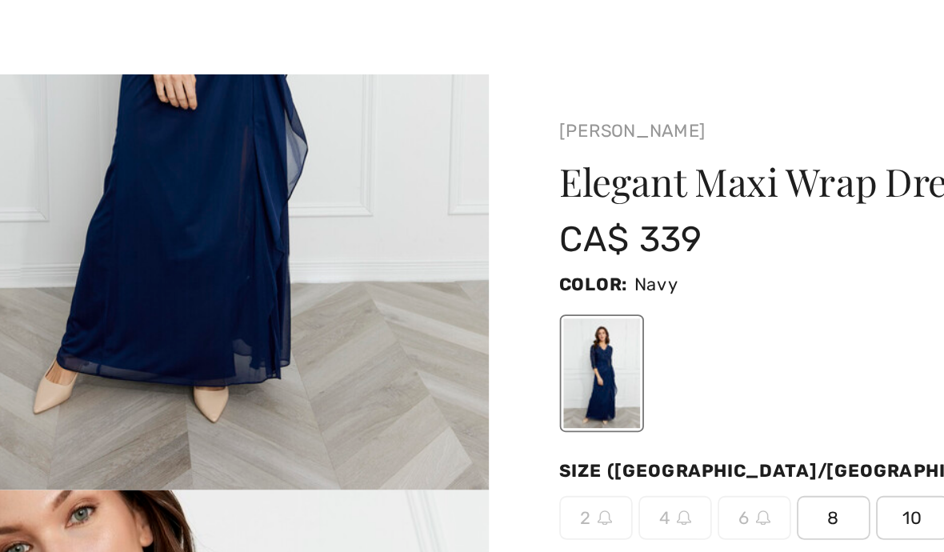
scroll to position [269, 0]
